Goal: Find specific page/section: Find specific page/section

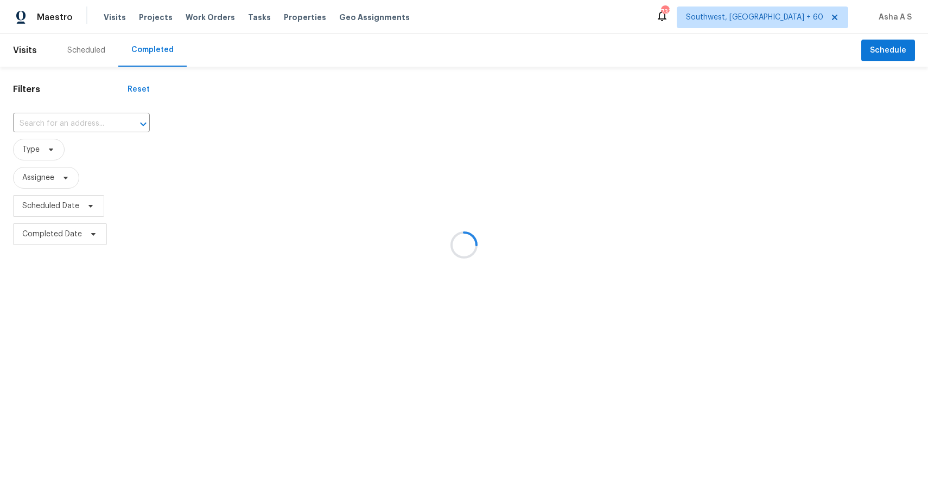
click at [69, 123] on div at bounding box center [464, 245] width 928 height 490
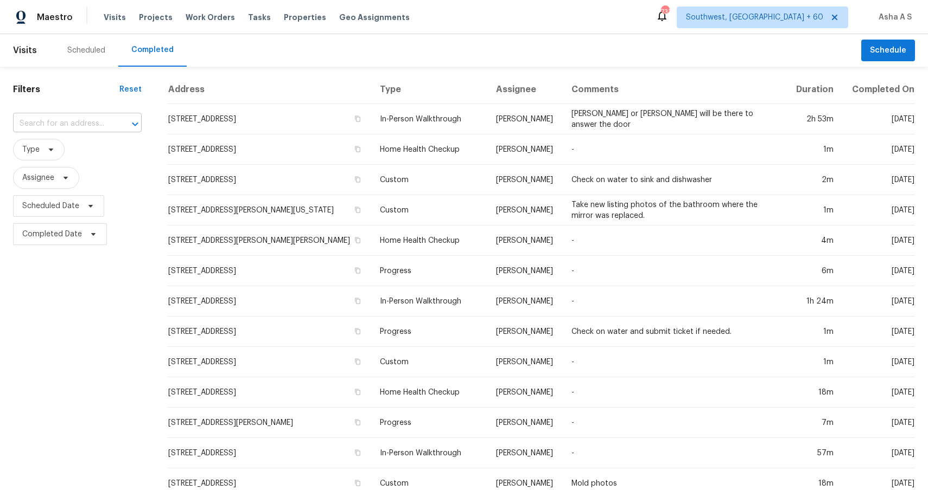
click at [73, 121] on input "text" at bounding box center [62, 124] width 98 height 17
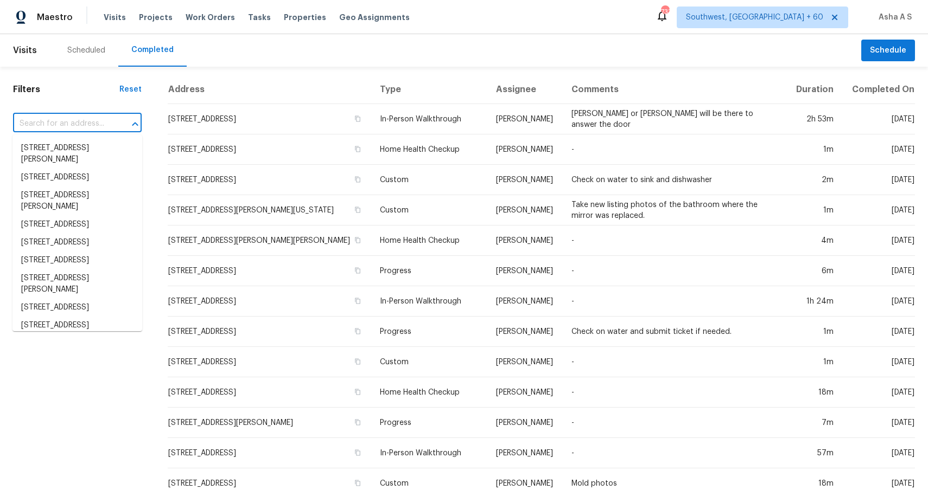
paste input "4806 Timber Gate Ct, Rosharon, TX 77583"
type input "4806 Timber Gate Ct, Rosharon, TX 77583"
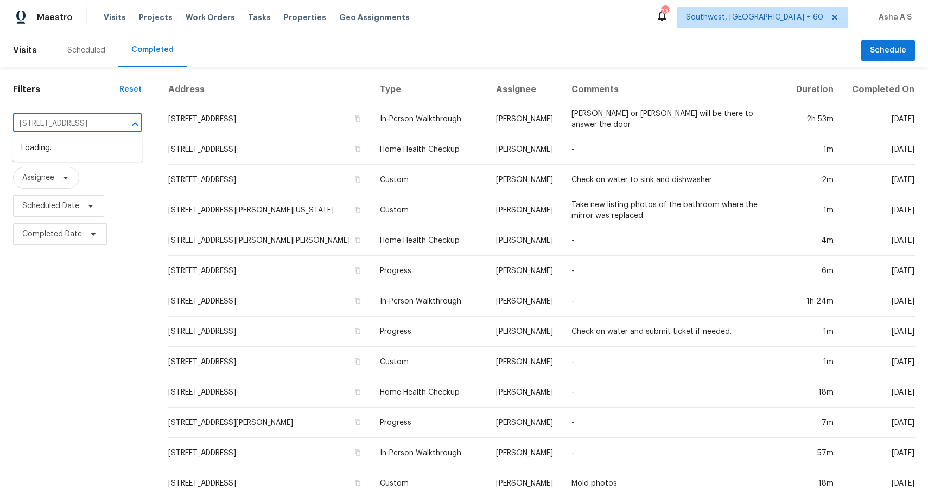
scroll to position [0, 57]
click at [67, 143] on li "4806 Timber Gate Ct, Rosharon, TX 77583" at bounding box center [77, 148] width 130 height 18
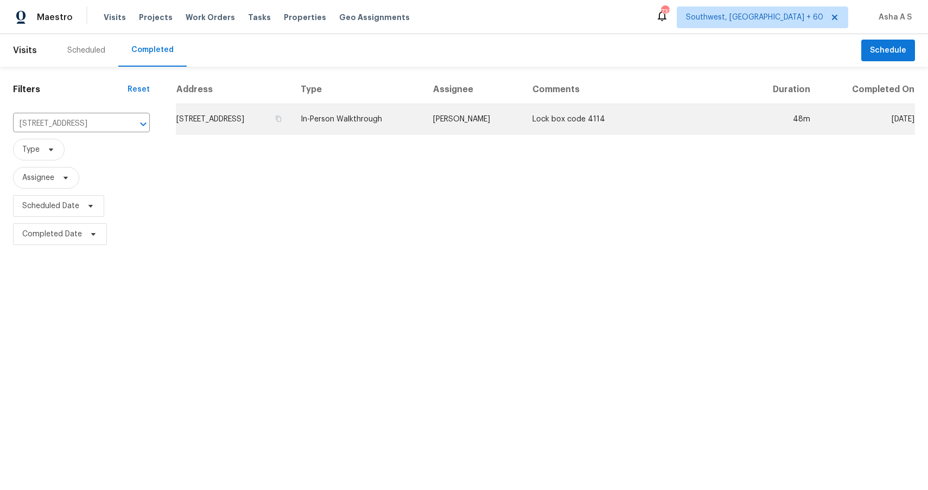
click at [424, 120] on td "In-Person Walkthrough" at bounding box center [358, 119] width 132 height 30
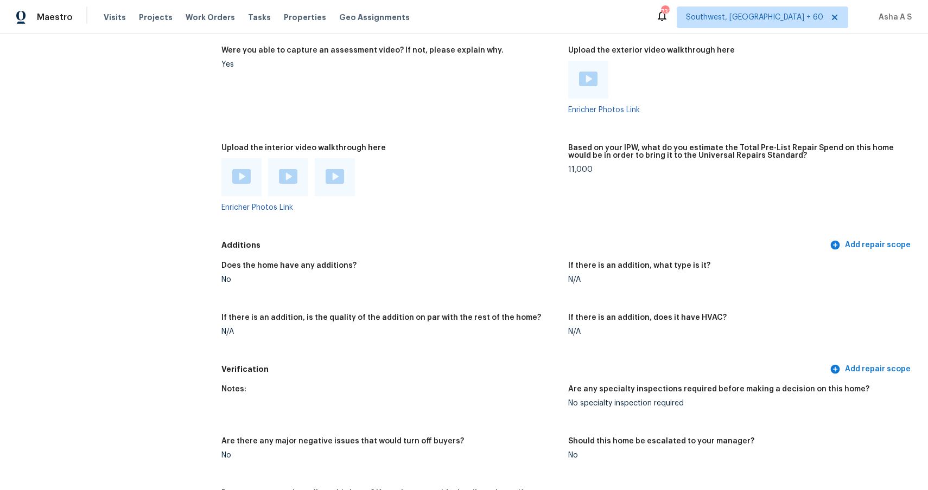
scroll to position [2100, 0]
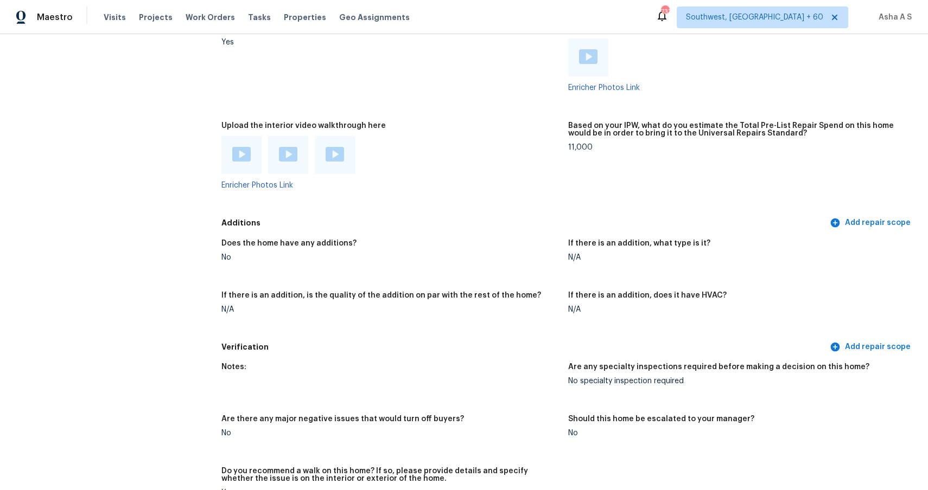
click at [234, 153] on img at bounding box center [241, 154] width 18 height 15
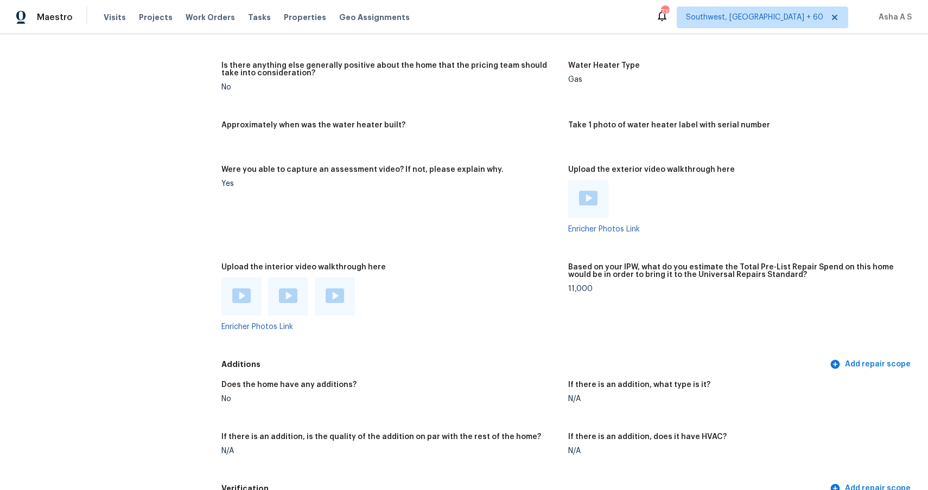
scroll to position [1972, 0]
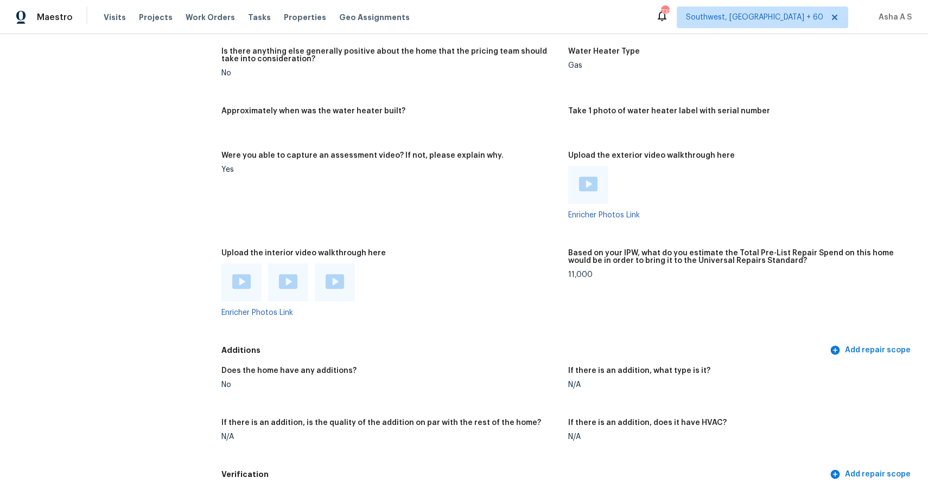
click at [287, 289] on div at bounding box center [288, 282] width 18 height 16
click at [339, 276] on img at bounding box center [334, 281] width 18 height 15
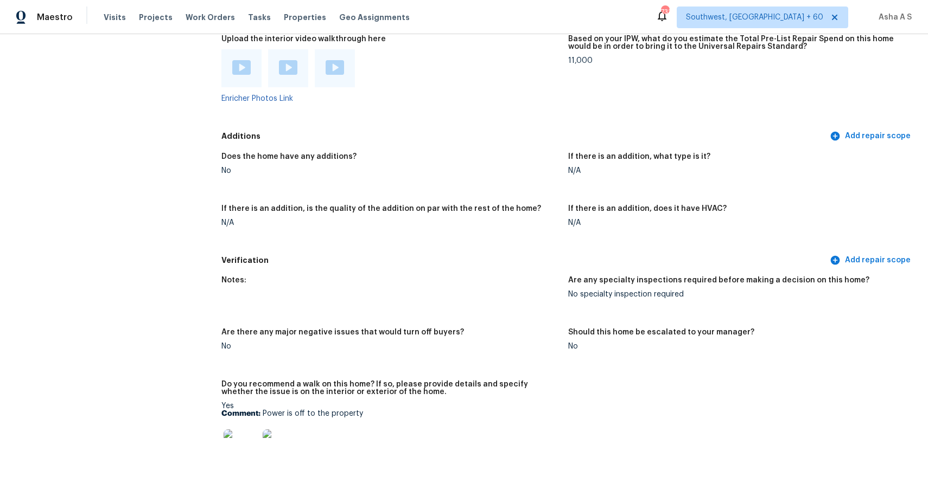
scroll to position [2150, 0]
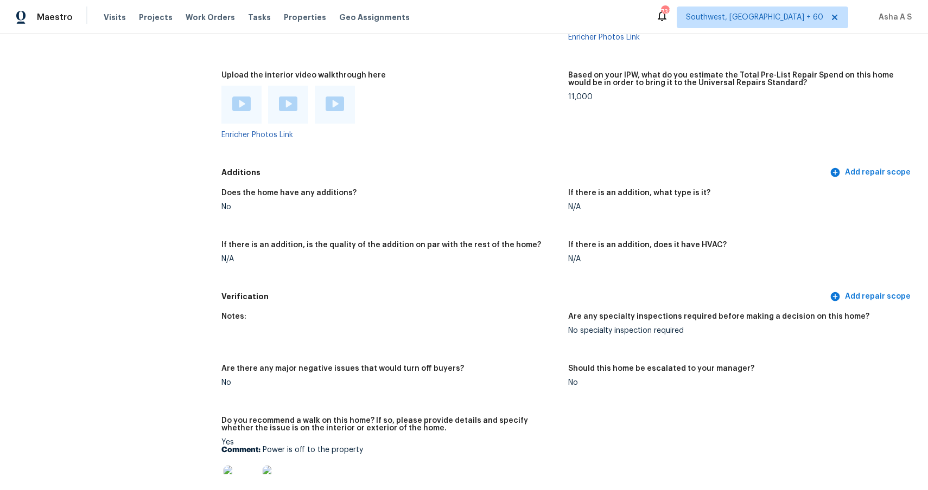
click at [244, 106] on img at bounding box center [241, 104] width 18 height 15
click at [293, 114] on div at bounding box center [288, 105] width 40 height 38
click at [287, 99] on img at bounding box center [288, 104] width 18 height 15
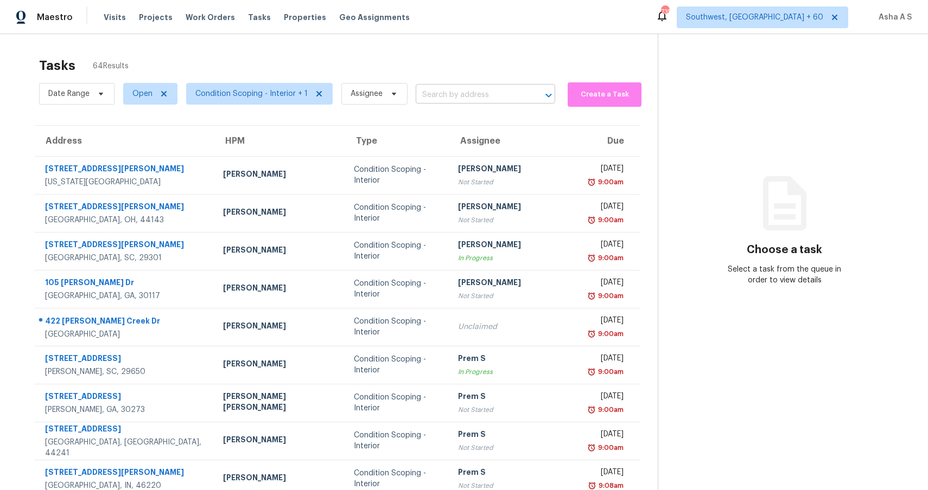
click at [513, 98] on input "text" at bounding box center [469, 95] width 109 height 17
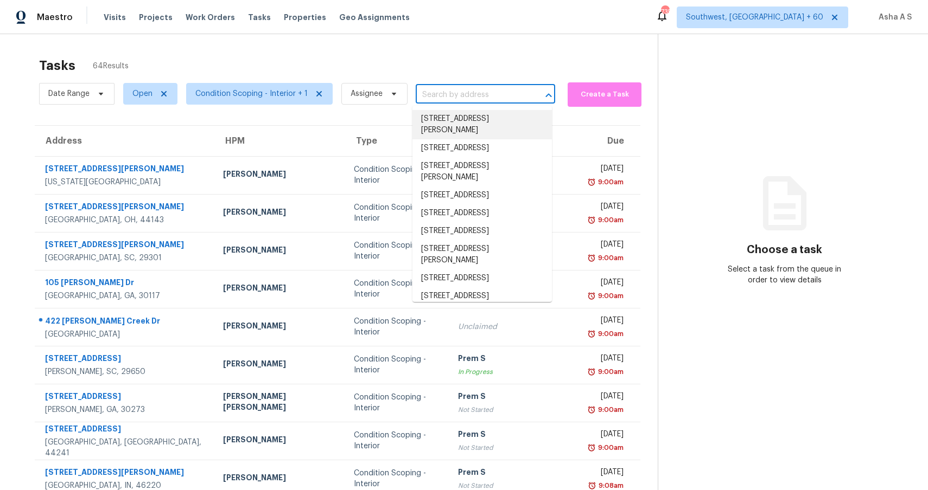
click at [522, 33] on div "Maestro Visits Projects Work Orders Tasks Properties Geo Assignments [STREET_AD…" at bounding box center [464, 17] width 928 height 34
